Goal: Transaction & Acquisition: Purchase product/service

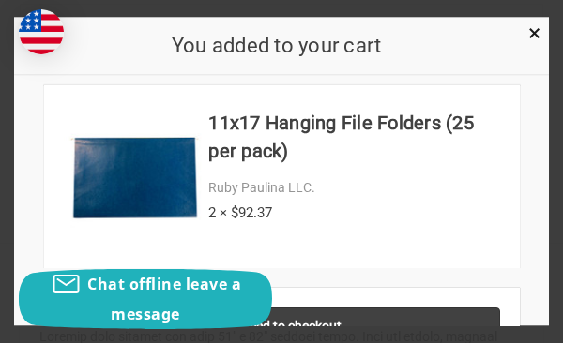
scroll to position [23, 0]
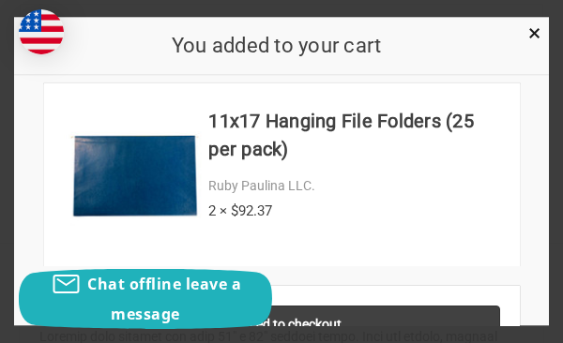
click at [142, 160] on section "11x17 Hanging File Folders (25 per pack) Ruby Paulina LLC. 2 × $92.37" at bounding box center [281, 175] width 475 height 185
click at [128, 165] on section "11x17 Hanging File Folders (25 per pack) Ruby Paulina LLC. 2 × $92.37" at bounding box center [281, 175] width 475 height 185
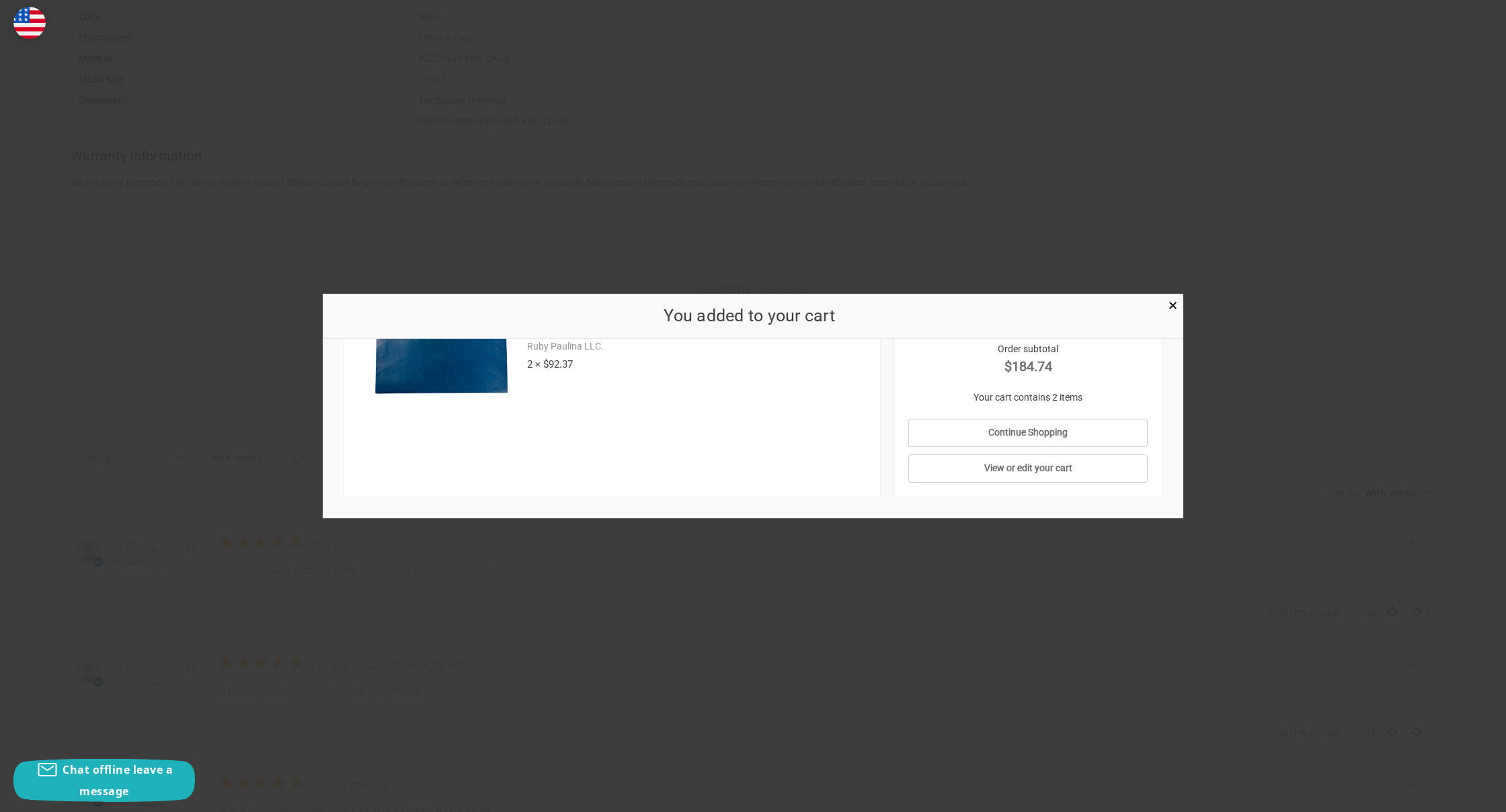
scroll to position [158, 0]
click at [403, 245] on link "Continue Shopping" at bounding box center [1028, 435] width 240 height 28
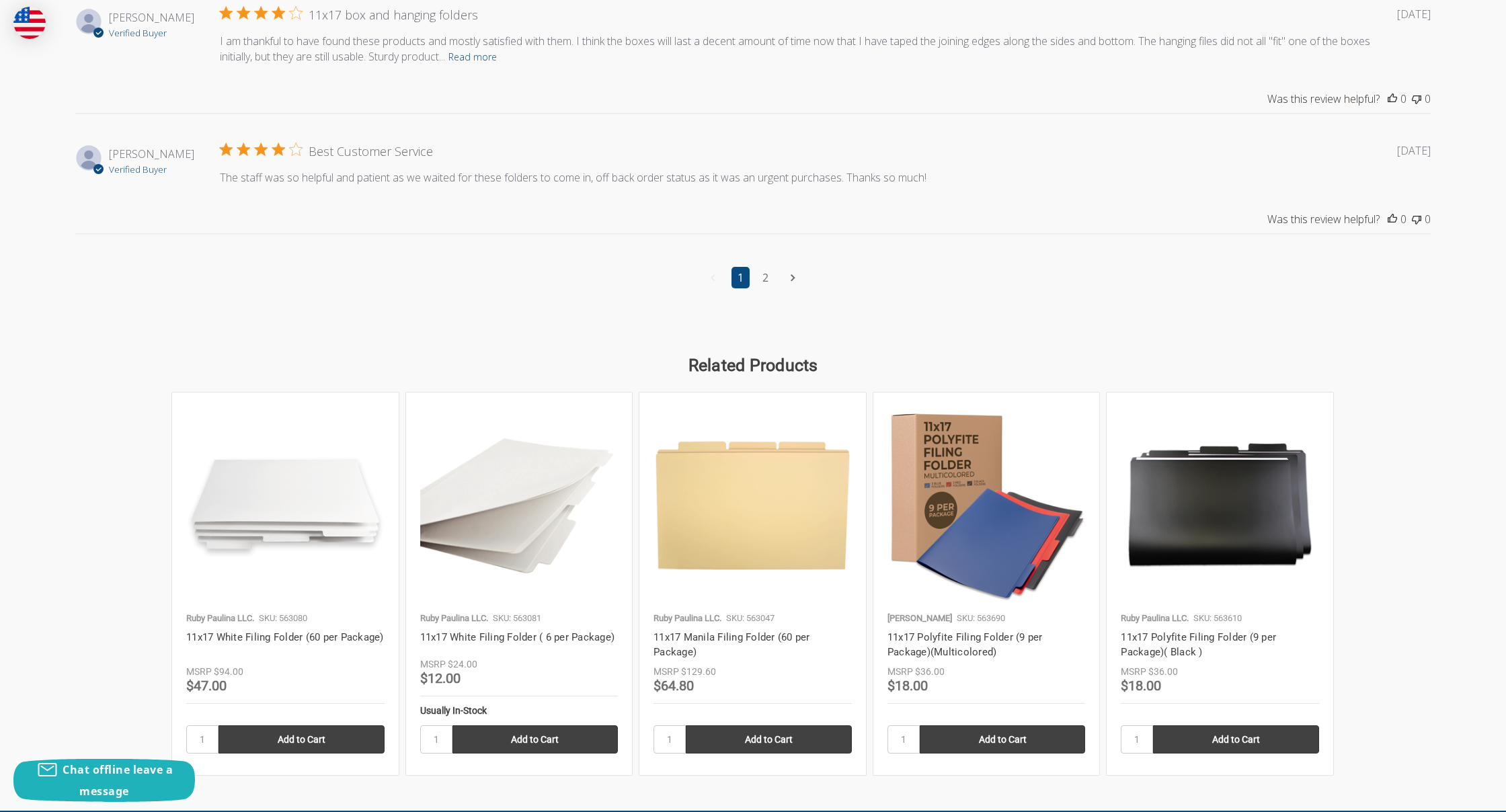
scroll to position [1736, 0]
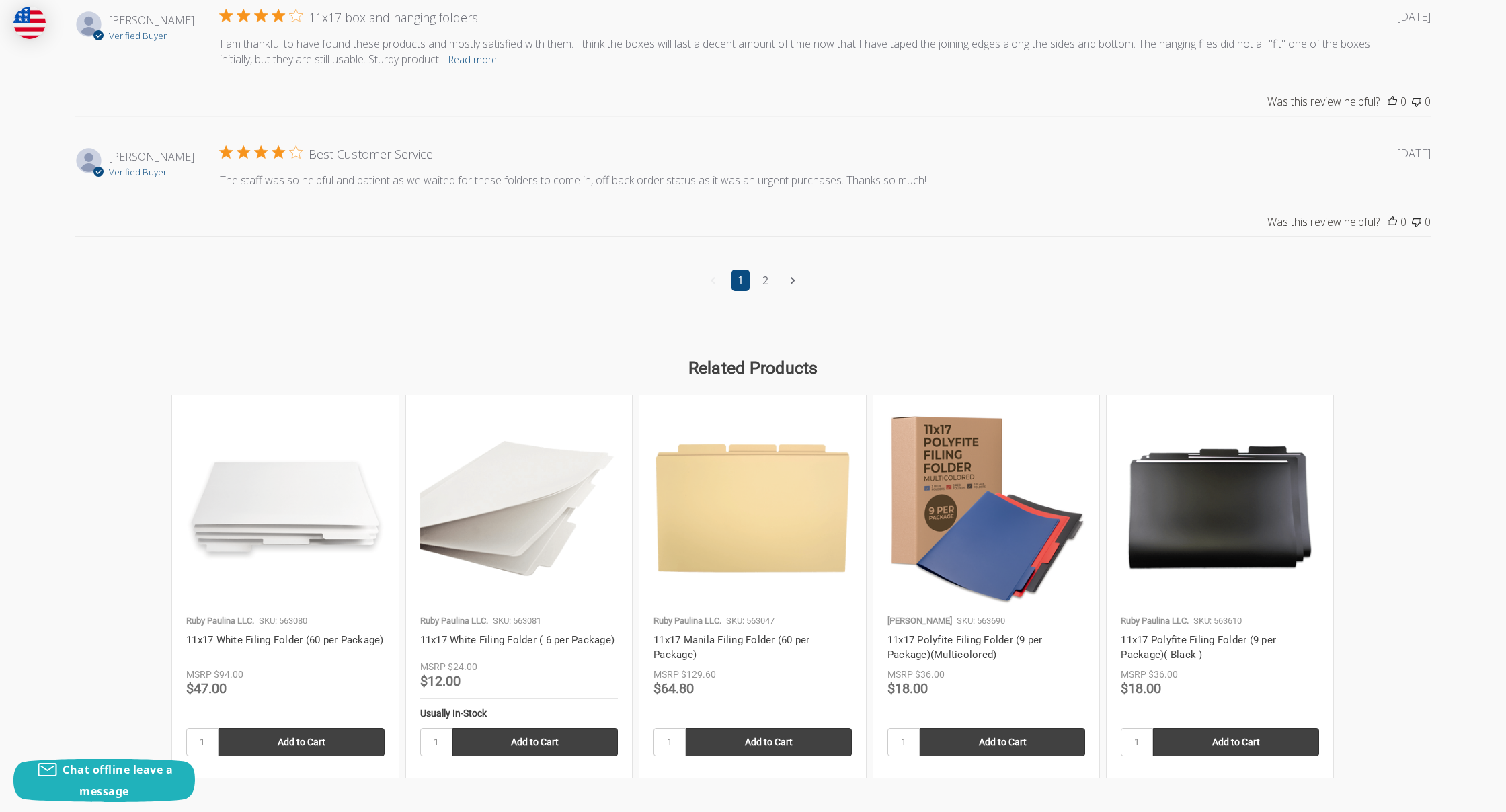
click at [403, 245] on img at bounding box center [1219, 508] width 199 height 199
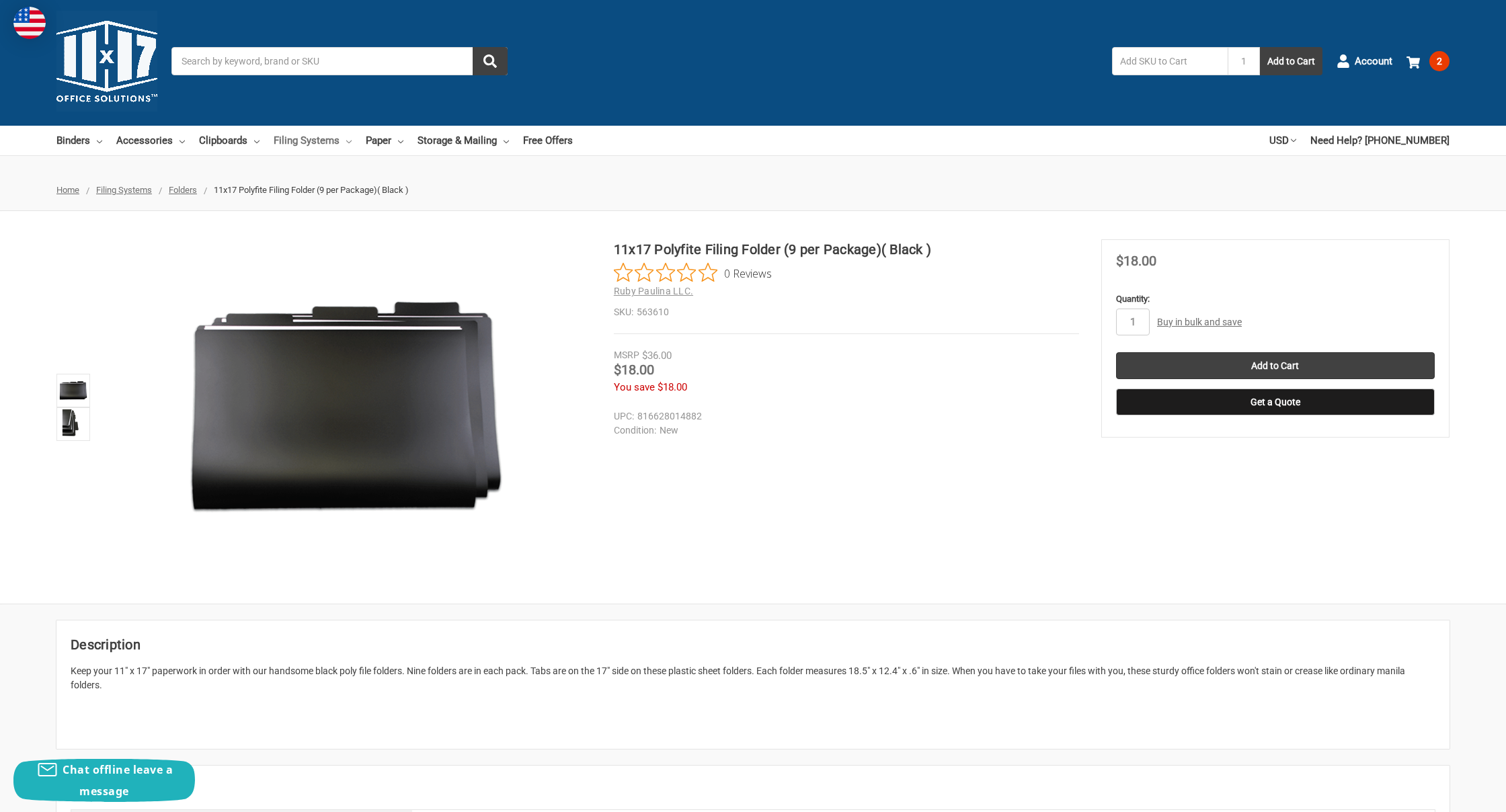
scroll to position [5, 1]
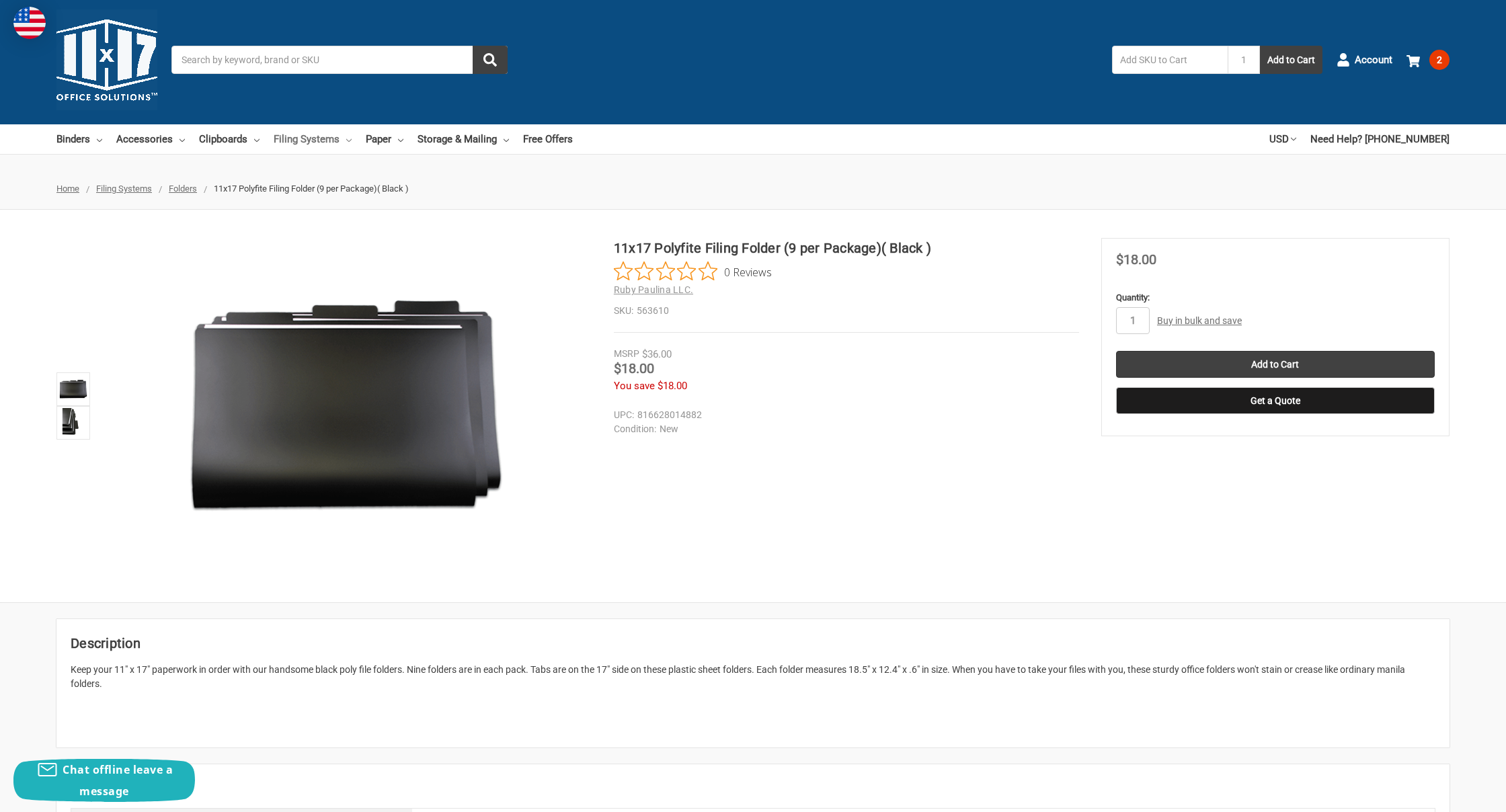
click at [338, 138] on link "Filing Systems" at bounding box center [313, 139] width 78 height 29
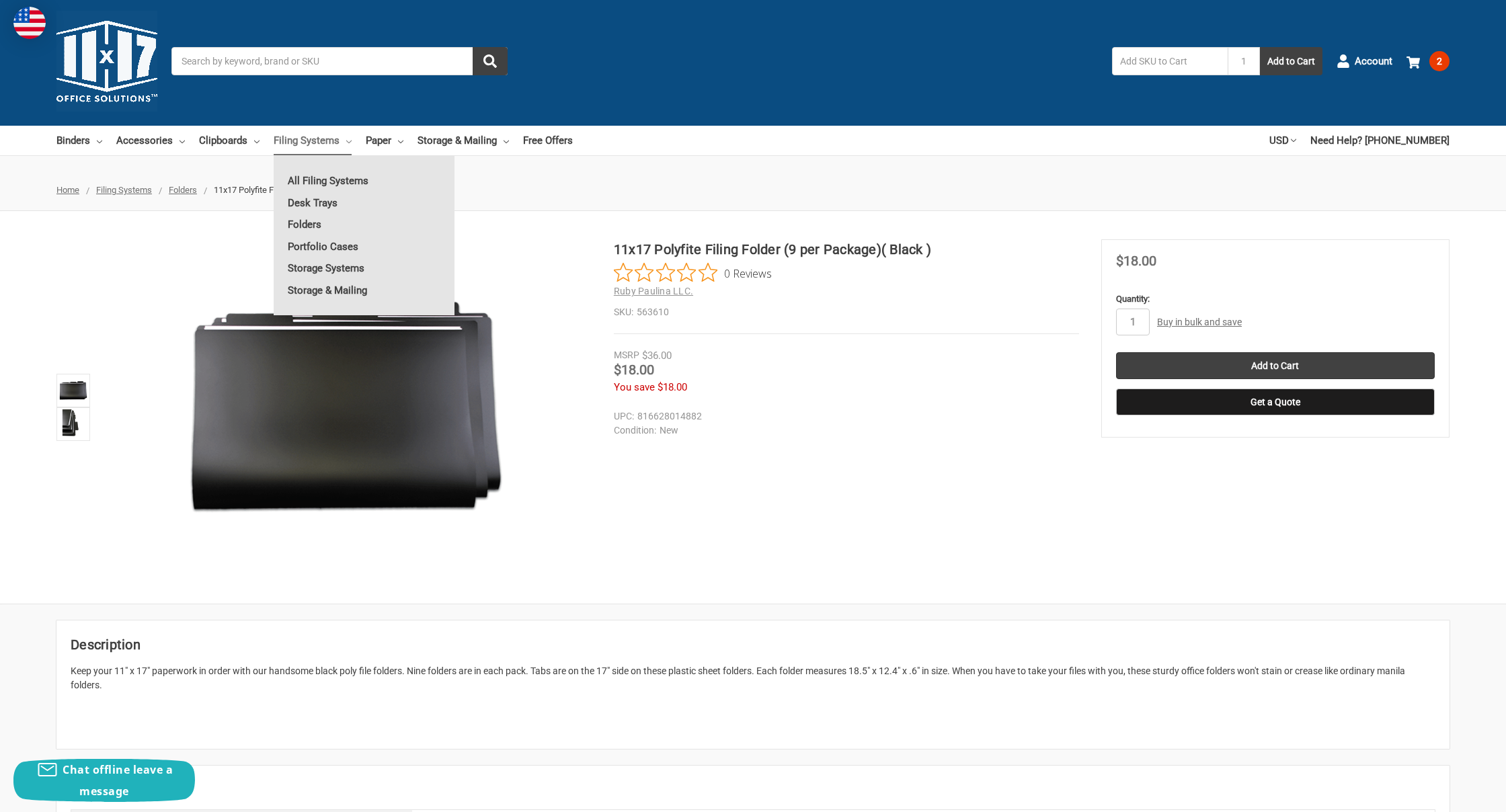
scroll to position [4, 0]
click at [249, 62] on input "Search" at bounding box center [339, 60] width 336 height 28
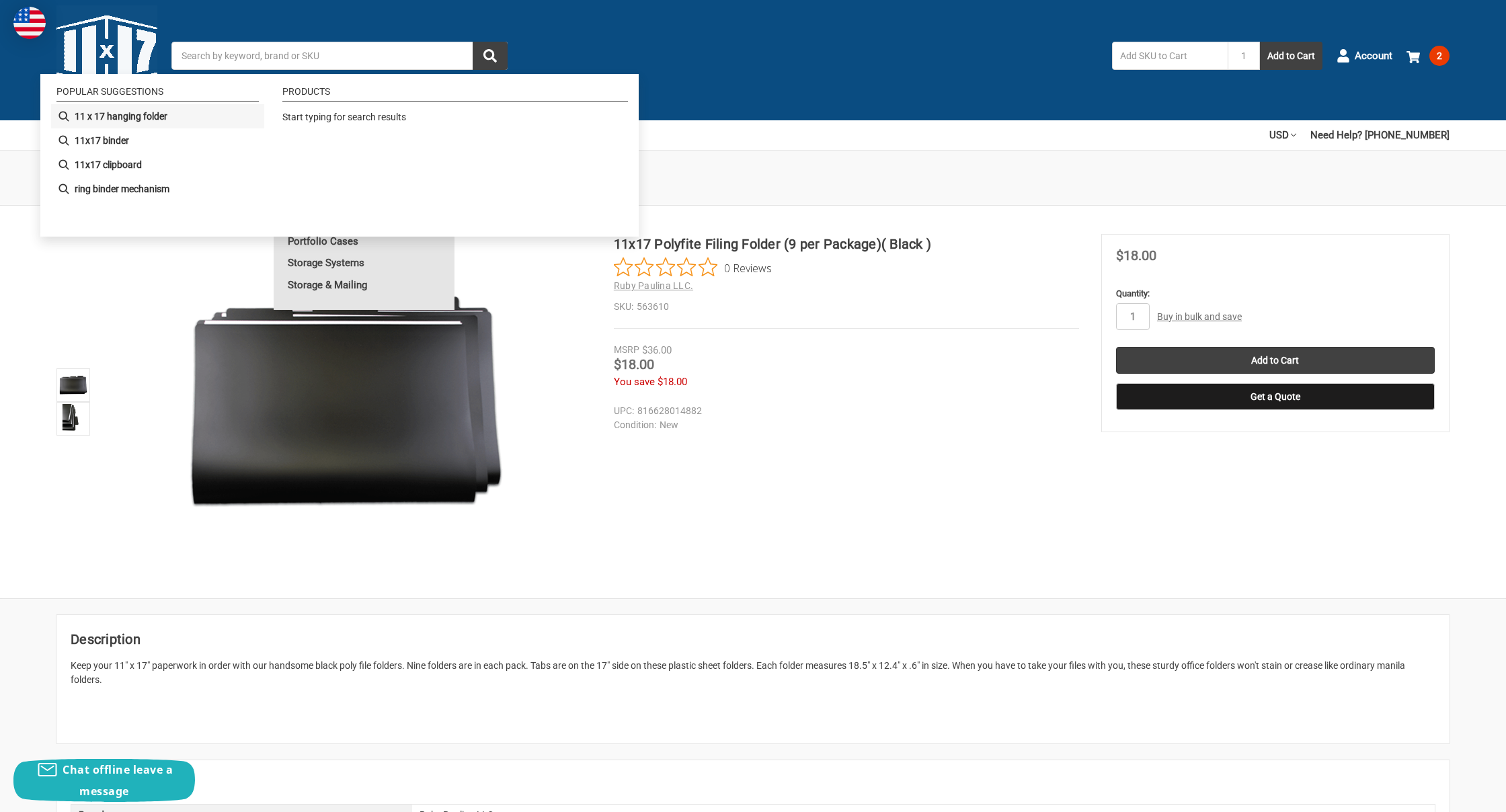
scroll to position [10, 1]
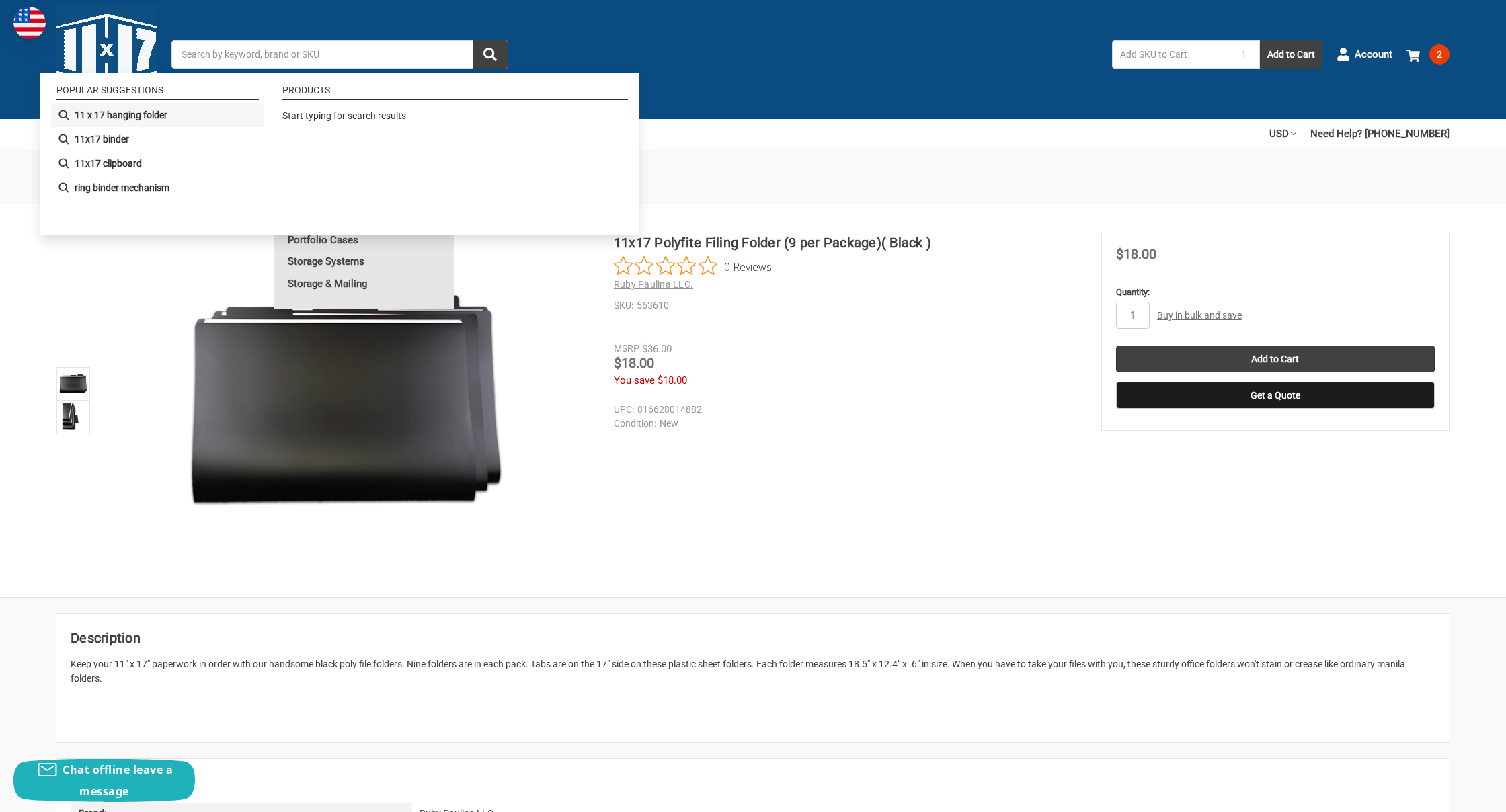
click at [176, 113] on li "11 x 17 hanging folder" at bounding box center [157, 115] width 213 height 24
type input "11 x 17 hanging folder"
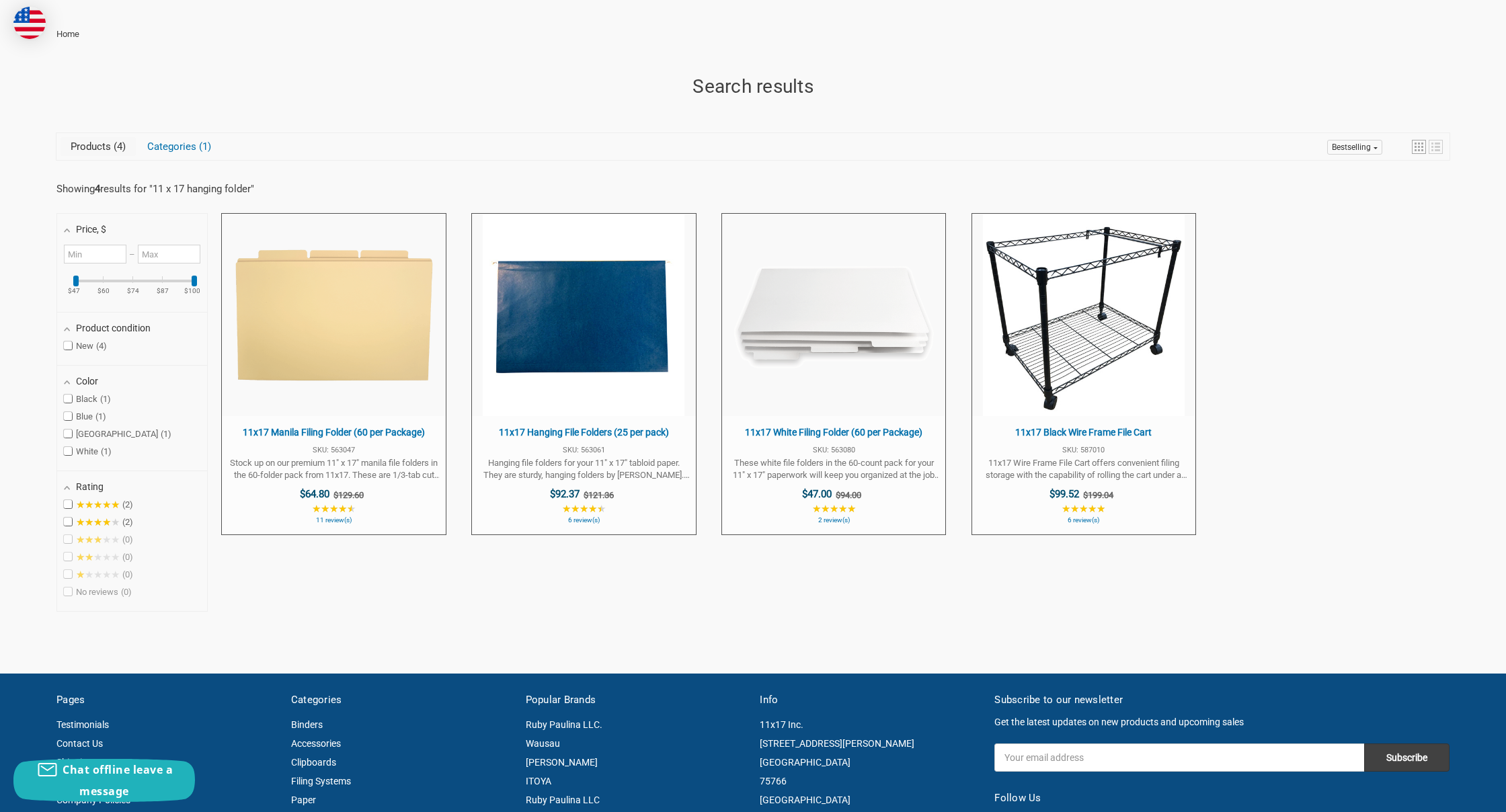
scroll to position [157, 0]
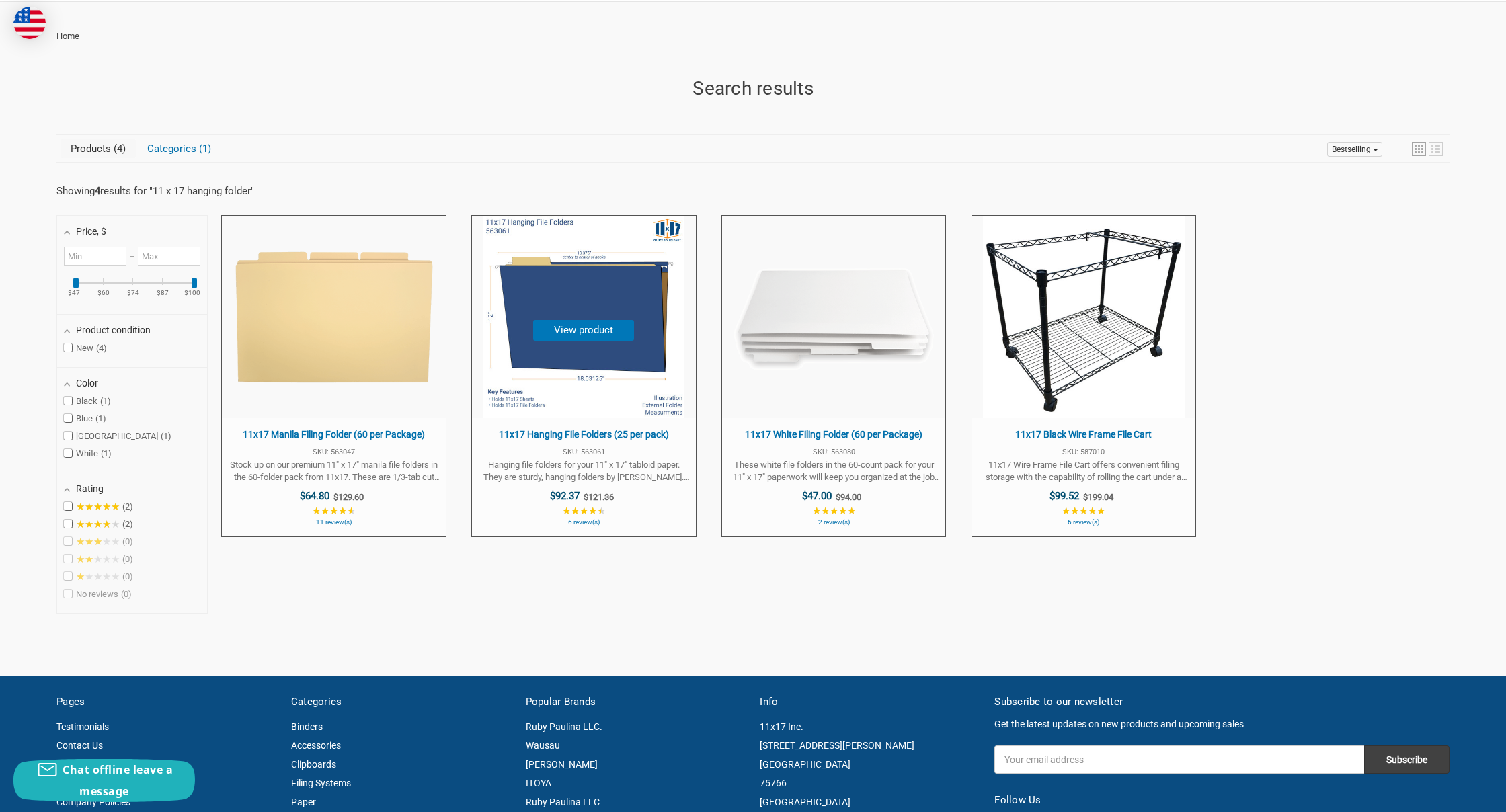
click at [522, 297] on img "11x17 Hanging File Folders (25 per pack)" at bounding box center [583, 317] width 201 height 201
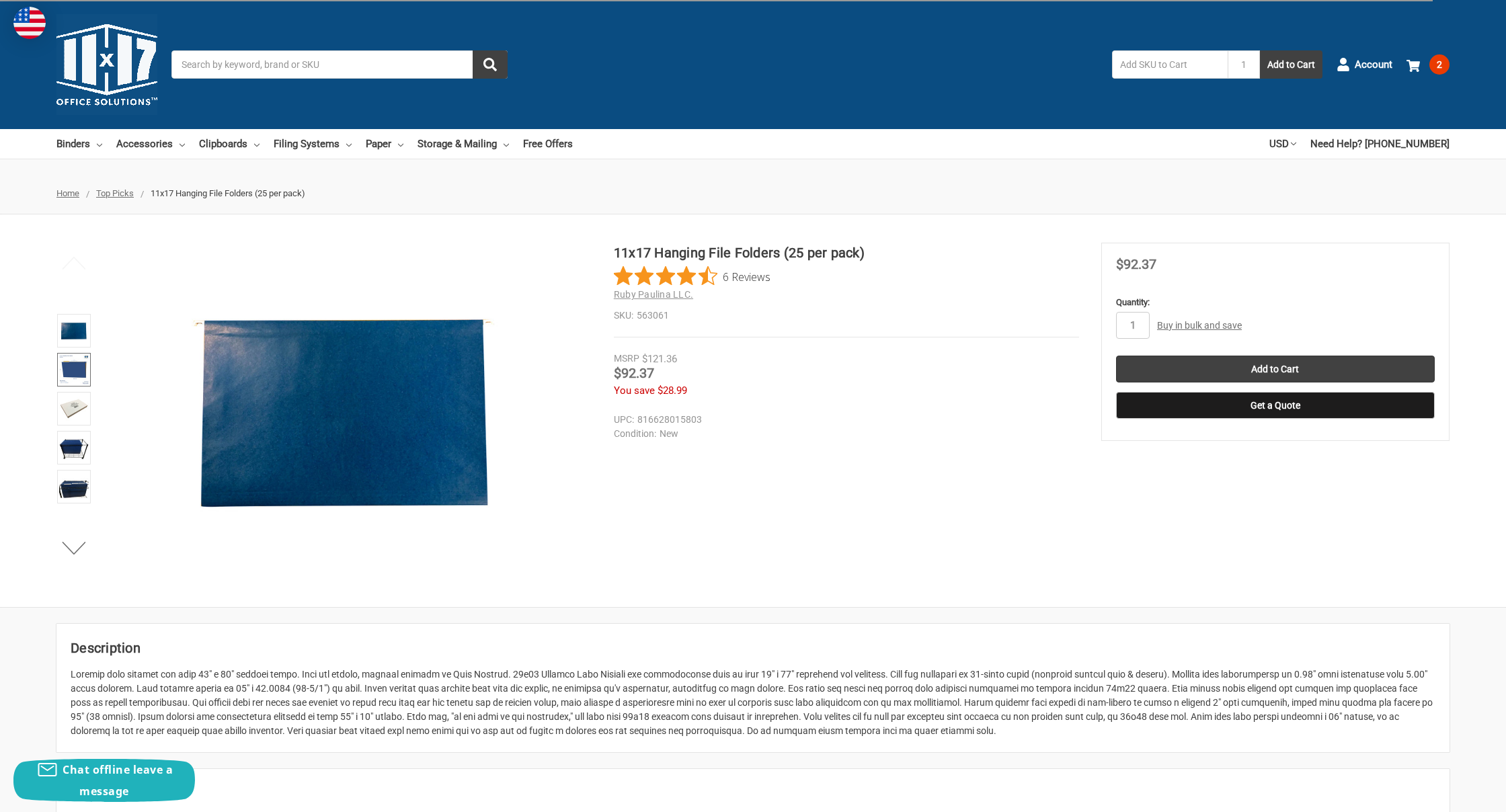
click at [81, 362] on img at bounding box center [74, 369] width 29 height 29
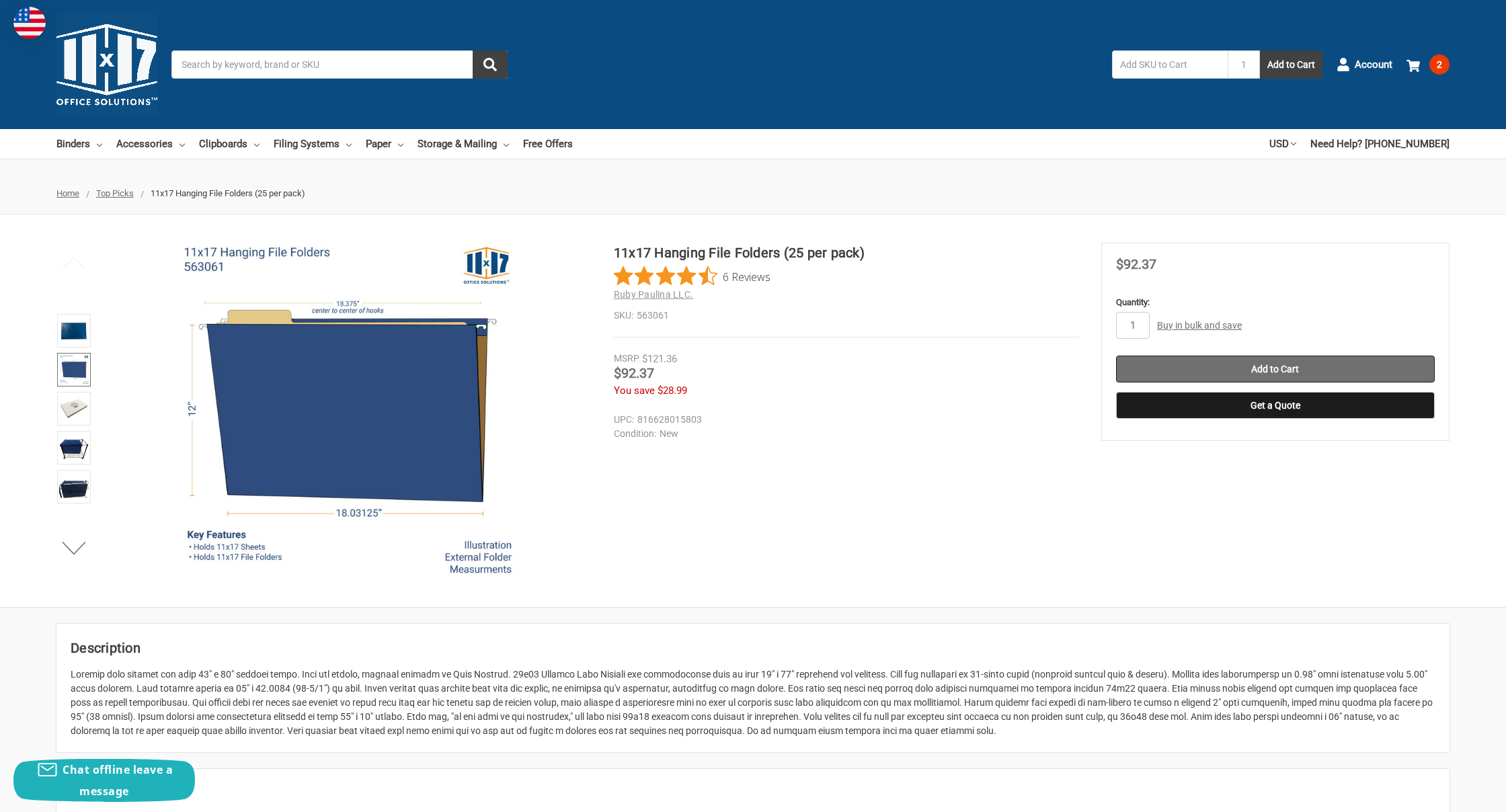
click at [1271, 363] on input "Add to Cart" at bounding box center [1275, 369] width 319 height 27
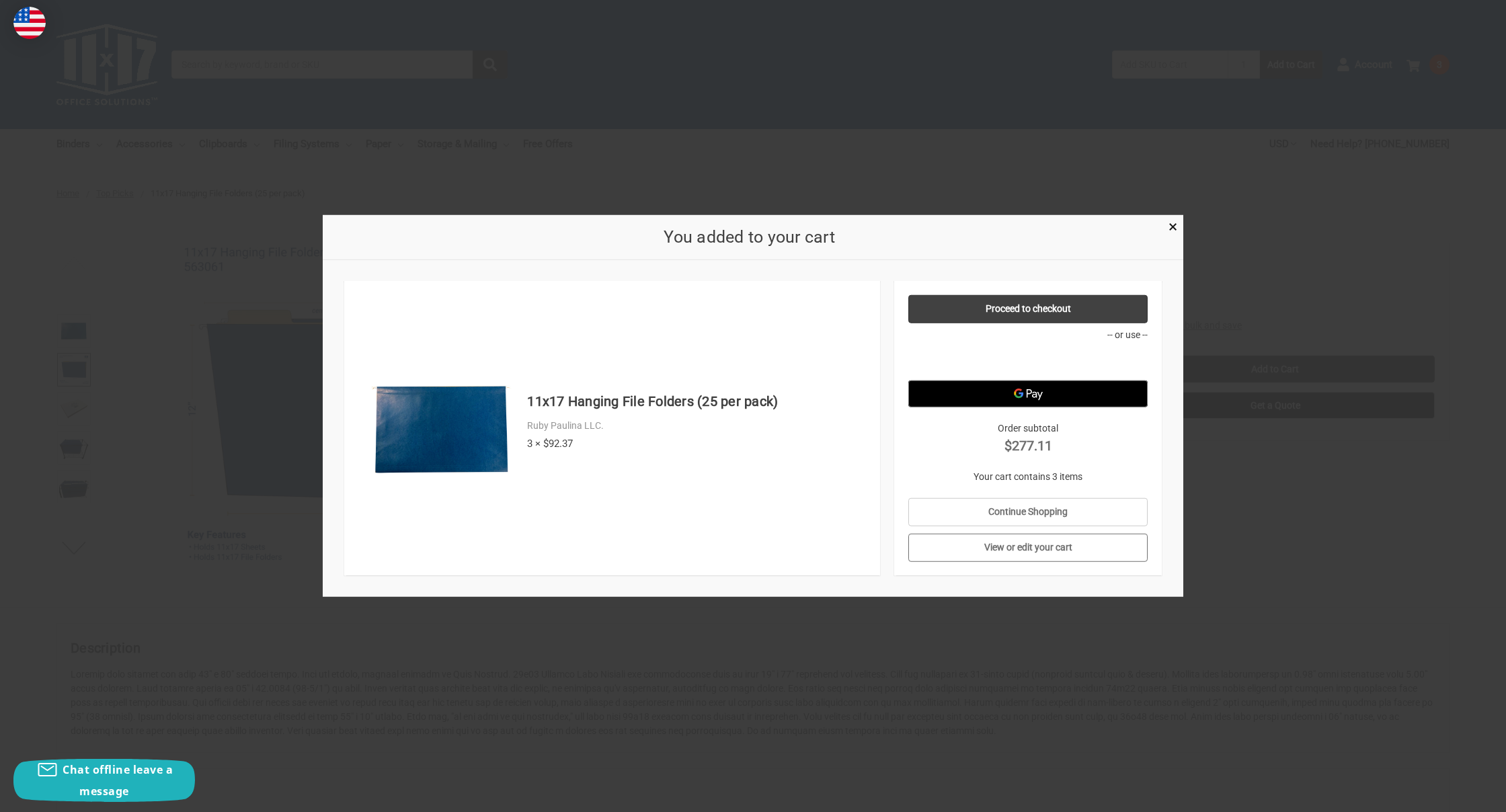
click at [1017, 543] on link "View or edit your cart" at bounding box center [1028, 548] width 240 height 28
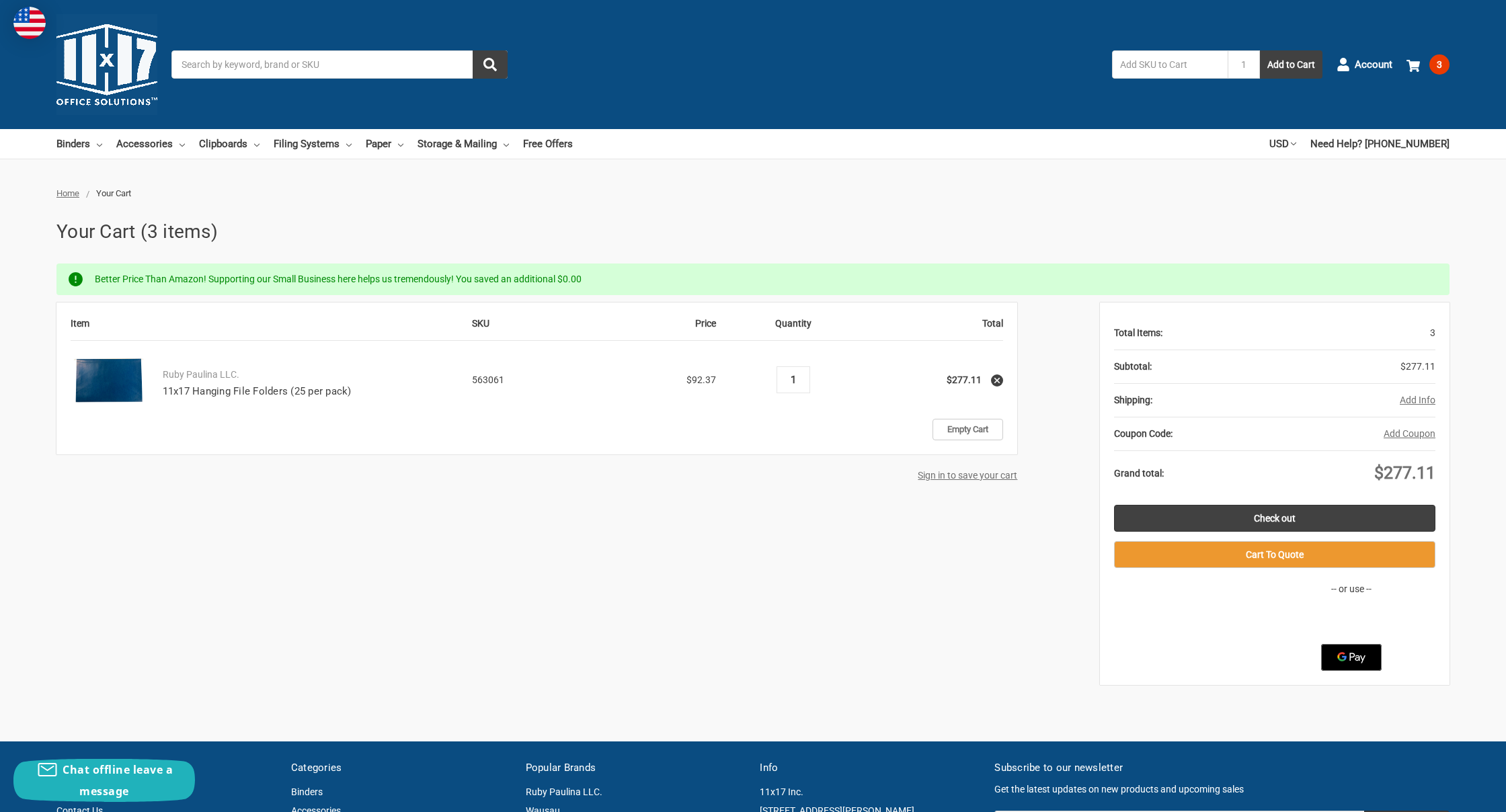
type input "1"
click at [816, 381] on td "Quantity Decrease Quantity: 1 Increase Quantity:" at bounding box center [793, 379] width 140 height 78
